Goal: Task Accomplishment & Management: Complete application form

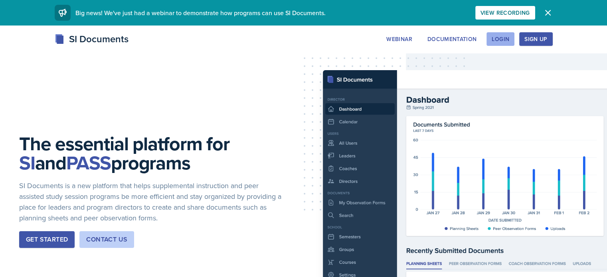
click at [509, 40] on div "Login" at bounding box center [501, 39] width 18 height 6
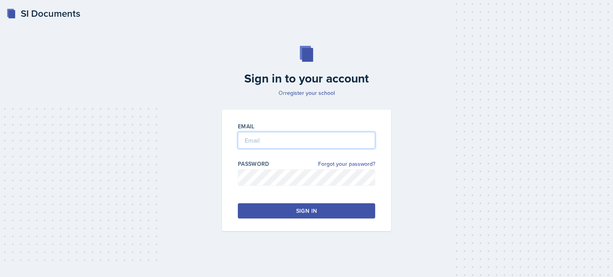
click at [281, 141] on input "email" at bounding box center [306, 140] width 137 height 17
type input "[EMAIL_ADDRESS][DOMAIN_NAME]"
click at [296, 209] on div "Sign in" at bounding box center [306, 211] width 21 height 8
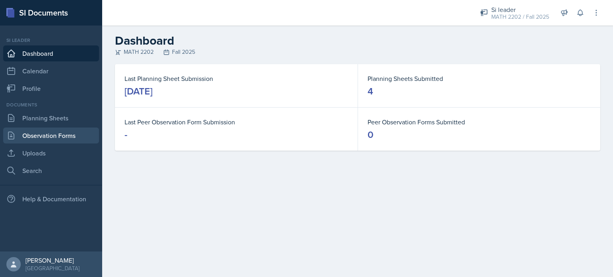
click at [50, 137] on link "Observation Forms" at bounding box center [51, 136] width 96 height 16
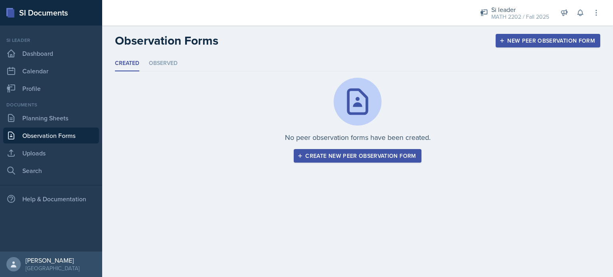
click at [339, 155] on div "Create new peer observation form" at bounding box center [357, 156] width 117 height 6
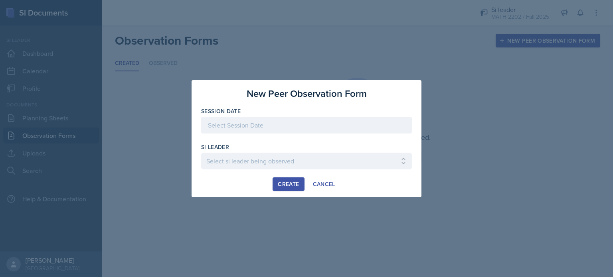
click at [254, 124] on div at bounding box center [306, 125] width 211 height 17
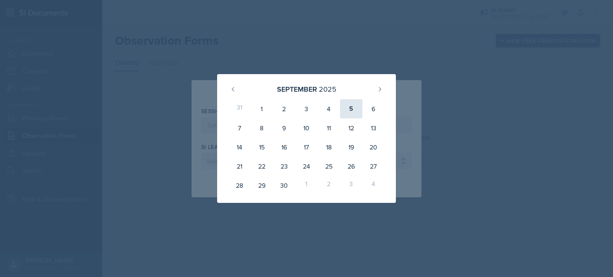
click at [355, 110] on div "5" at bounding box center [351, 108] width 22 height 19
type input "[DATE]"
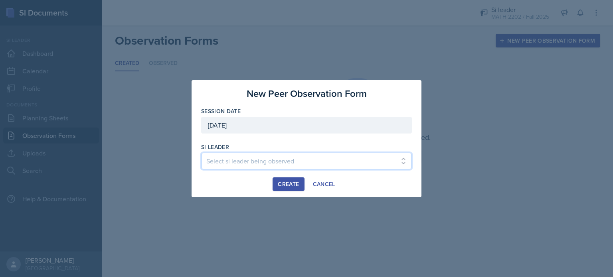
click at [254, 168] on select "Select si leader being observed [PERSON_NAME] / PSYC 2500 / The Phantoms of The…" at bounding box center [306, 161] width 211 height 17
select select "eae1bd1c-313f-4f1c-af06-99b1b3975fef"
click at [201, 153] on select "Select si leader being observed [PERSON_NAME] / PSYC 2500 / The Phantoms of The…" at bounding box center [306, 161] width 211 height 17
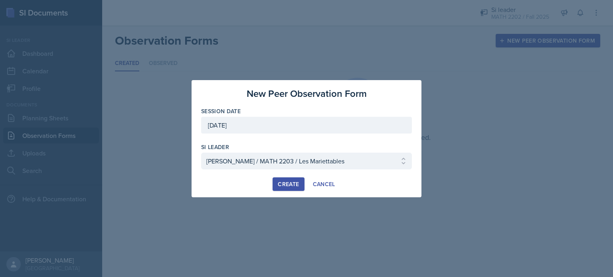
click at [279, 177] on div at bounding box center [306, 174] width 211 height 8
click at [279, 181] on div "Create" at bounding box center [288, 184] width 21 height 6
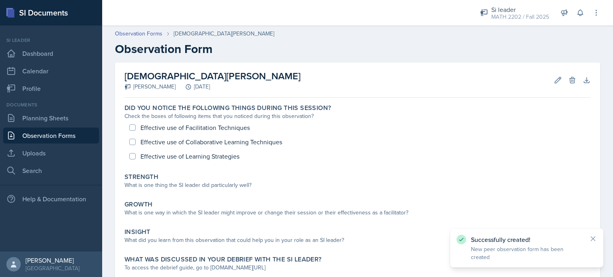
scroll to position [51, 0]
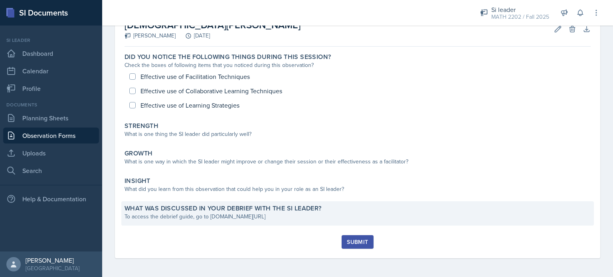
click at [241, 218] on div "To access the debrief guide, go to [DOMAIN_NAME][URL]" at bounding box center [358, 217] width 466 height 8
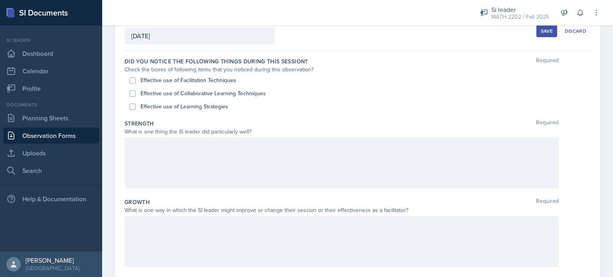
scroll to position [230, 0]
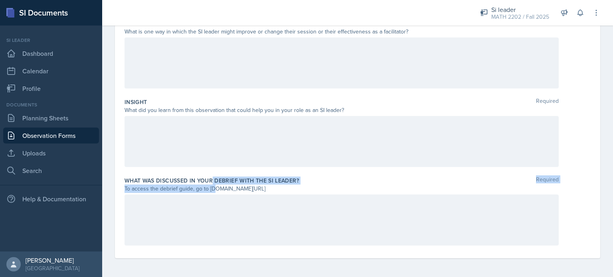
drag, startPoint x: 292, startPoint y: 190, endPoint x: 212, endPoint y: 183, distance: 80.1
click at [212, 183] on div "What was discussed in your debrief with the SI Leader? Required To access the d…" at bounding box center [358, 213] width 466 height 79
click at [212, 186] on div "To access the debrief guide, go to [DOMAIN_NAME][URL]" at bounding box center [342, 189] width 434 height 8
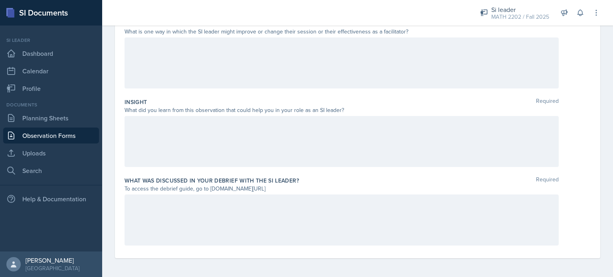
drag, startPoint x: 209, startPoint y: 188, endPoint x: 293, endPoint y: 188, distance: 83.8
click at [293, 188] on div "To access the debrief guide, go to [DOMAIN_NAME][URL]" at bounding box center [342, 189] width 434 height 8
copy div "[DOMAIN_NAME][URL]"
